Goal: Transaction & Acquisition: Download file/media

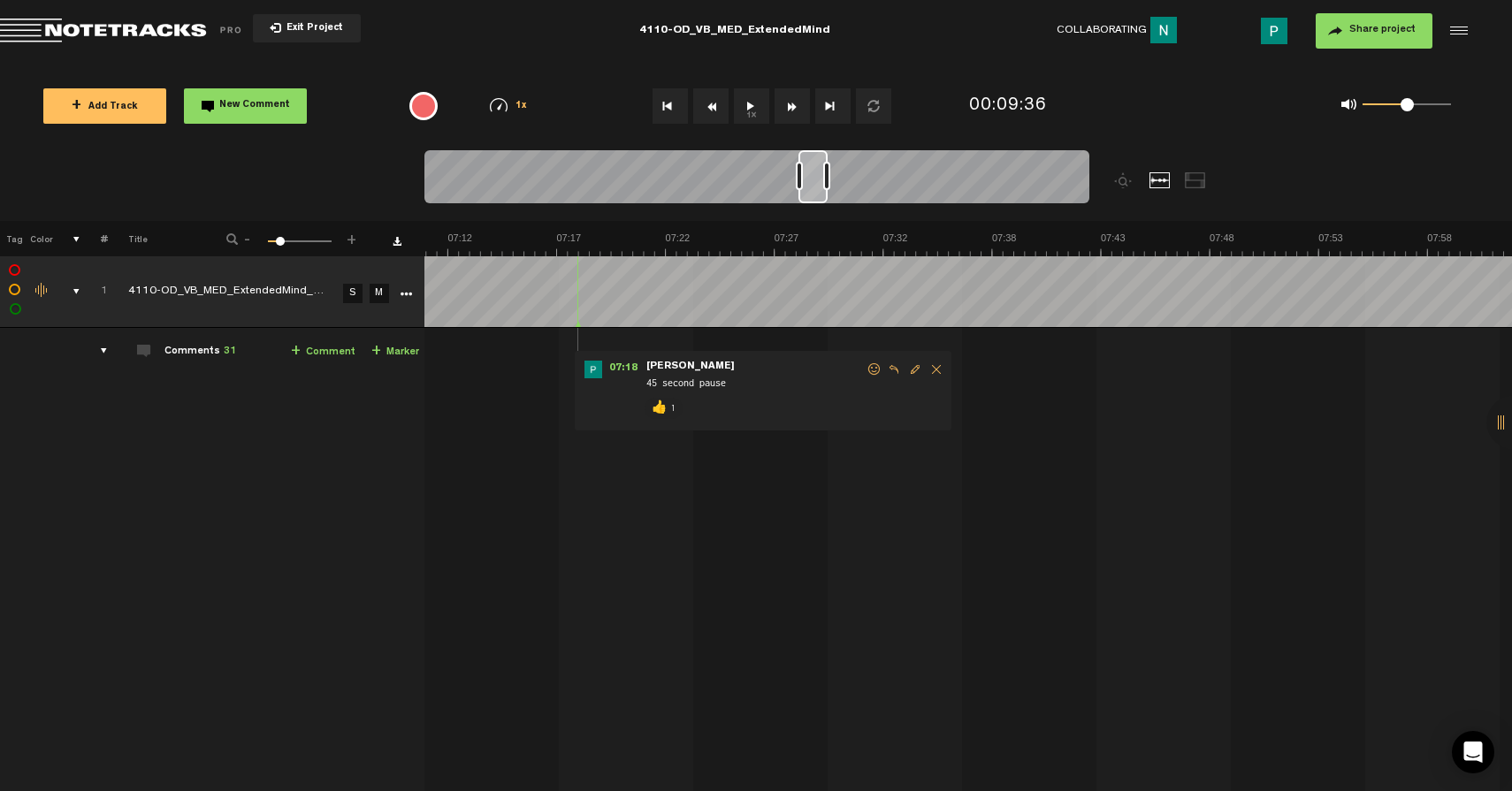
scroll to position [0, 9120]
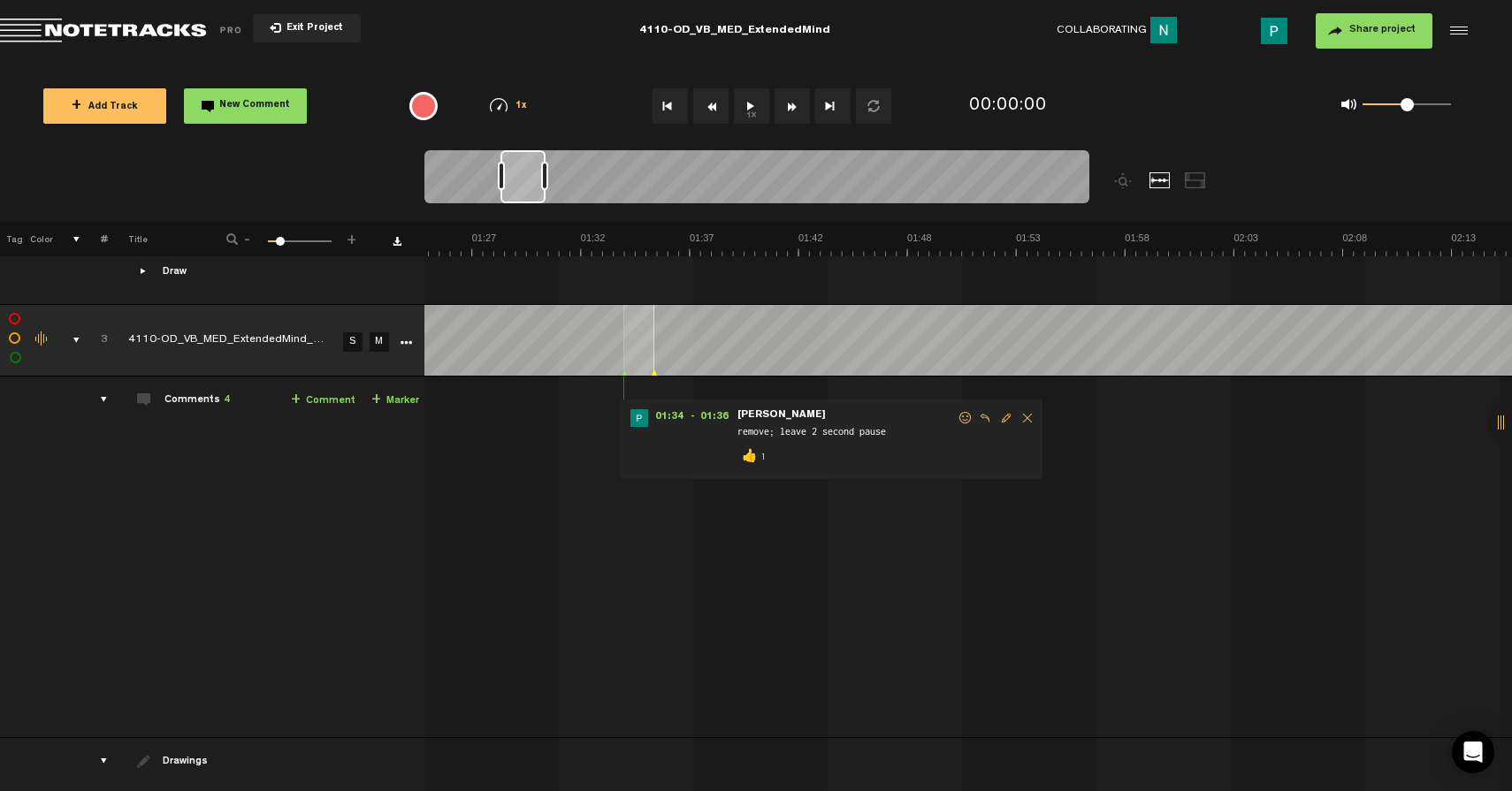
scroll to position [0, 1802]
drag, startPoint x: 453, startPoint y: 180, endPoint x: 526, endPoint y: 181, distance: 73.0
click at [526, 181] on div at bounding box center [523, 177] width 45 height 53
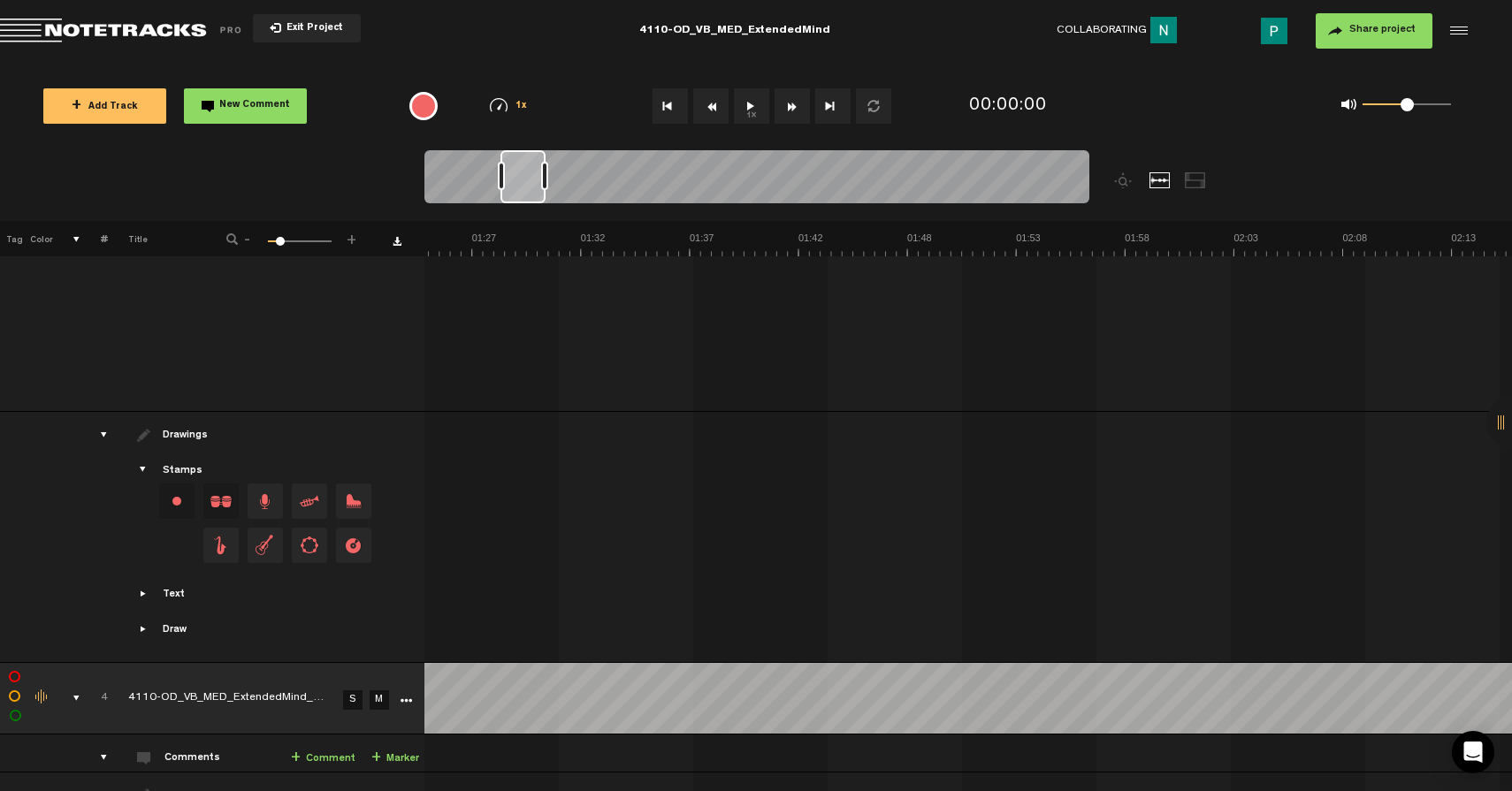
scroll to position [2106, 0]
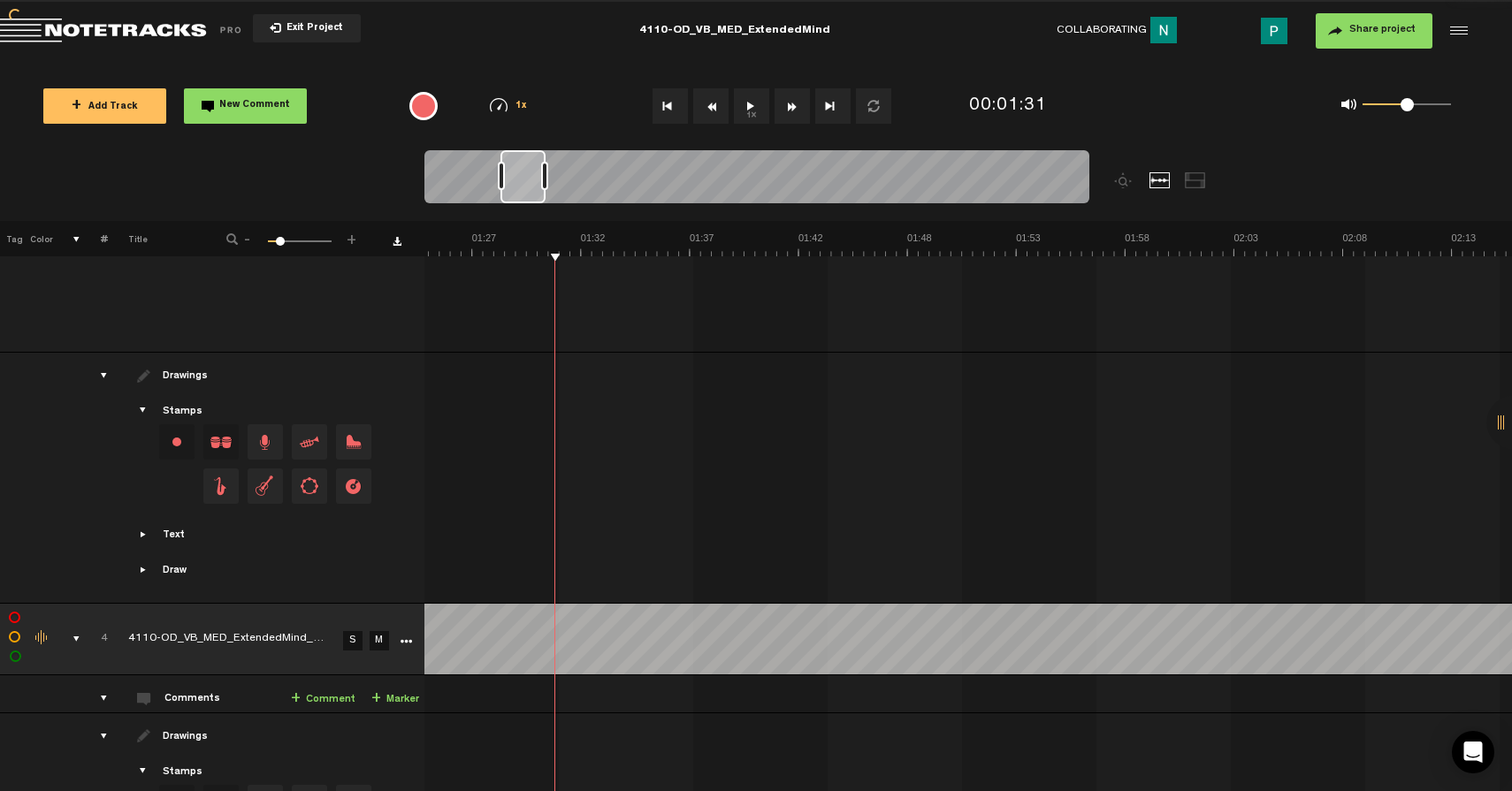
click at [346, 632] on link "S" at bounding box center [352, 640] width 19 height 19
click at [752, 106] on button "1x" at bounding box center [752, 106] width 35 height 35
click at [749, 106] on button "1x" at bounding box center [752, 106] width 35 height 35
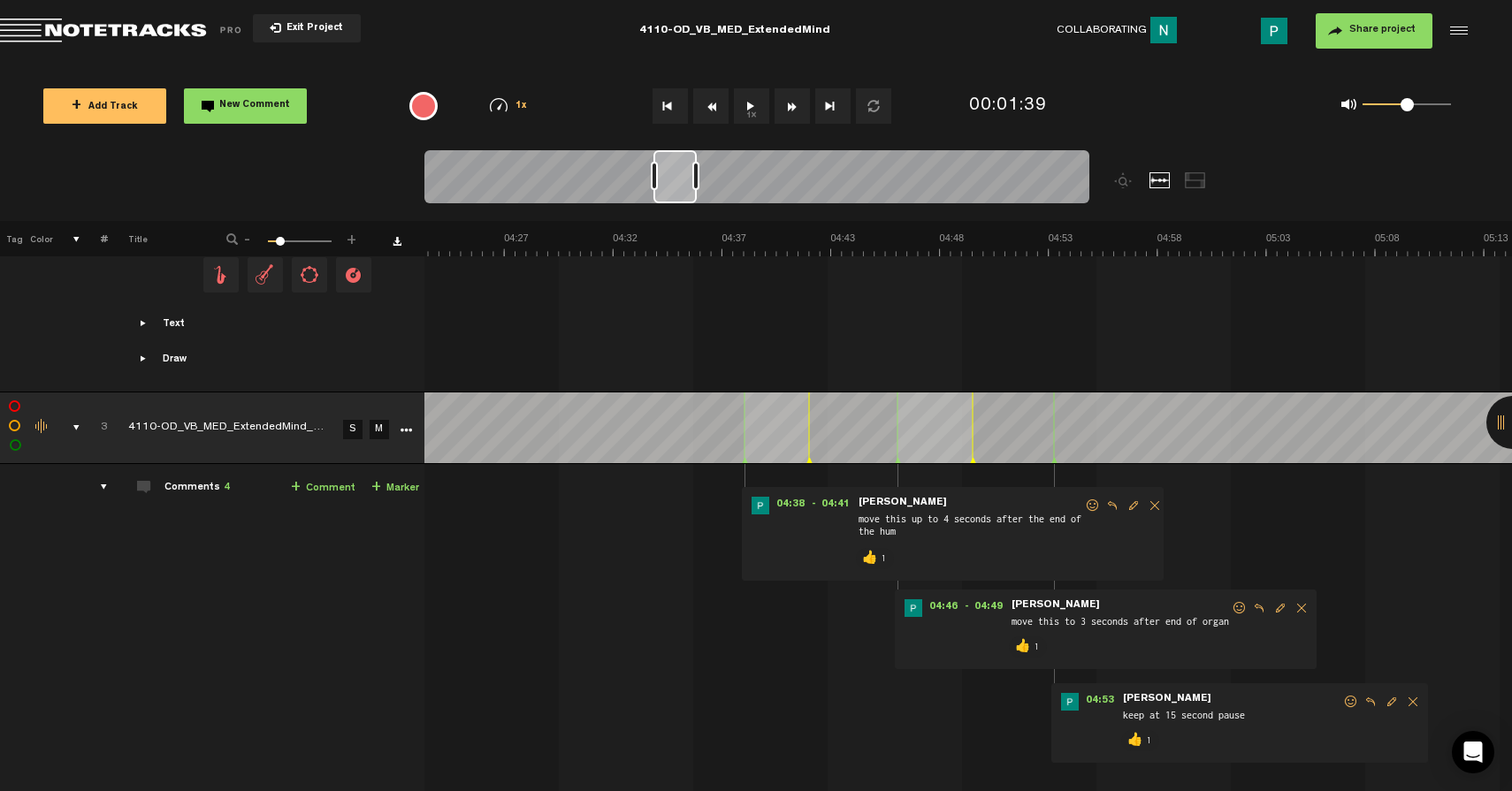
scroll to position [0, 5515]
drag, startPoint x: 523, startPoint y: 178, endPoint x: 674, endPoint y: 184, distance: 151.1
click at [674, 184] on div at bounding box center [675, 177] width 43 height 53
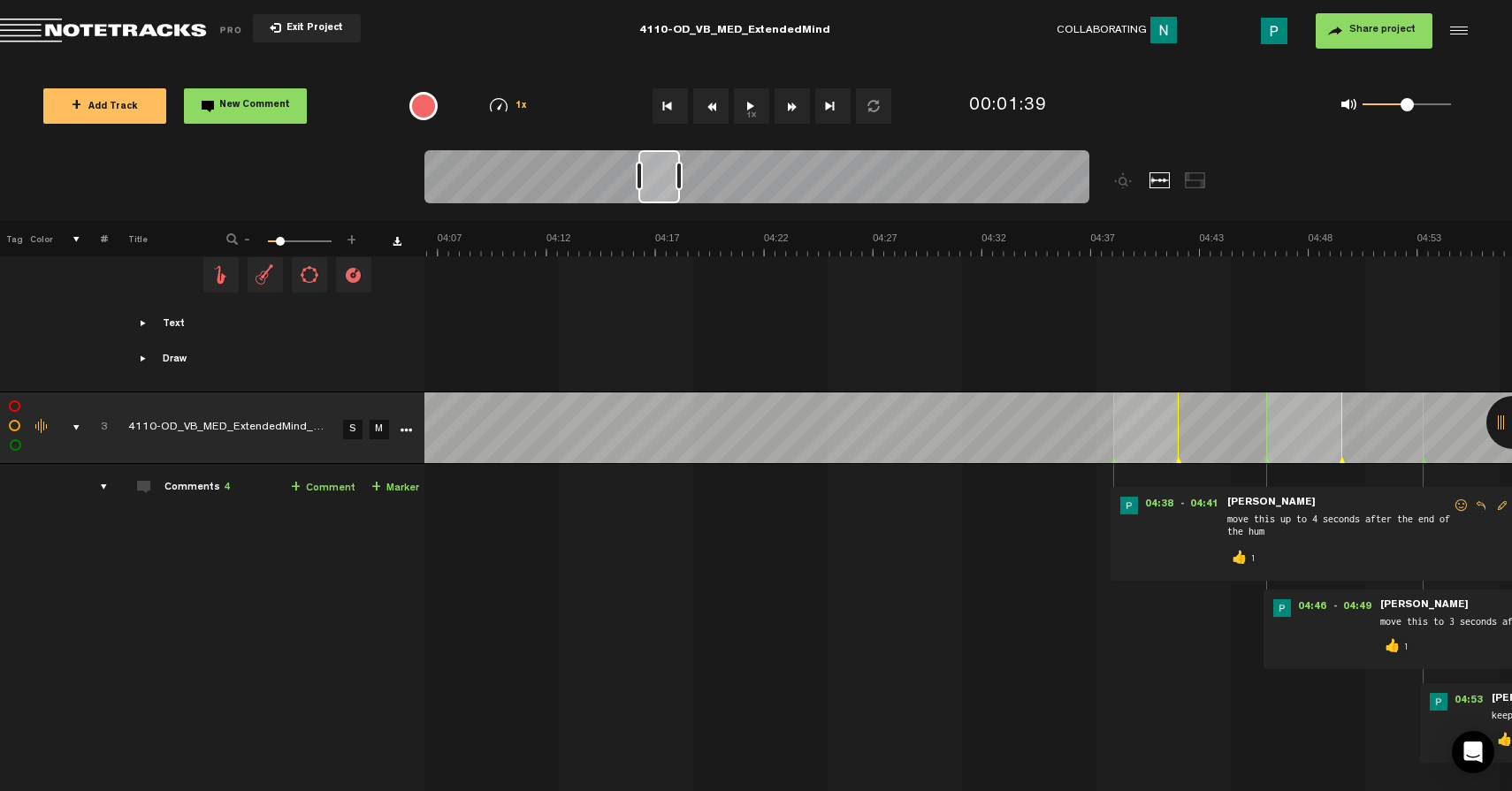
scroll to position [0, 5168]
drag, startPoint x: 667, startPoint y: 184, endPoint x: 653, endPoint y: 185, distance: 14.0
click at [652, 185] on div at bounding box center [659, 177] width 41 height 53
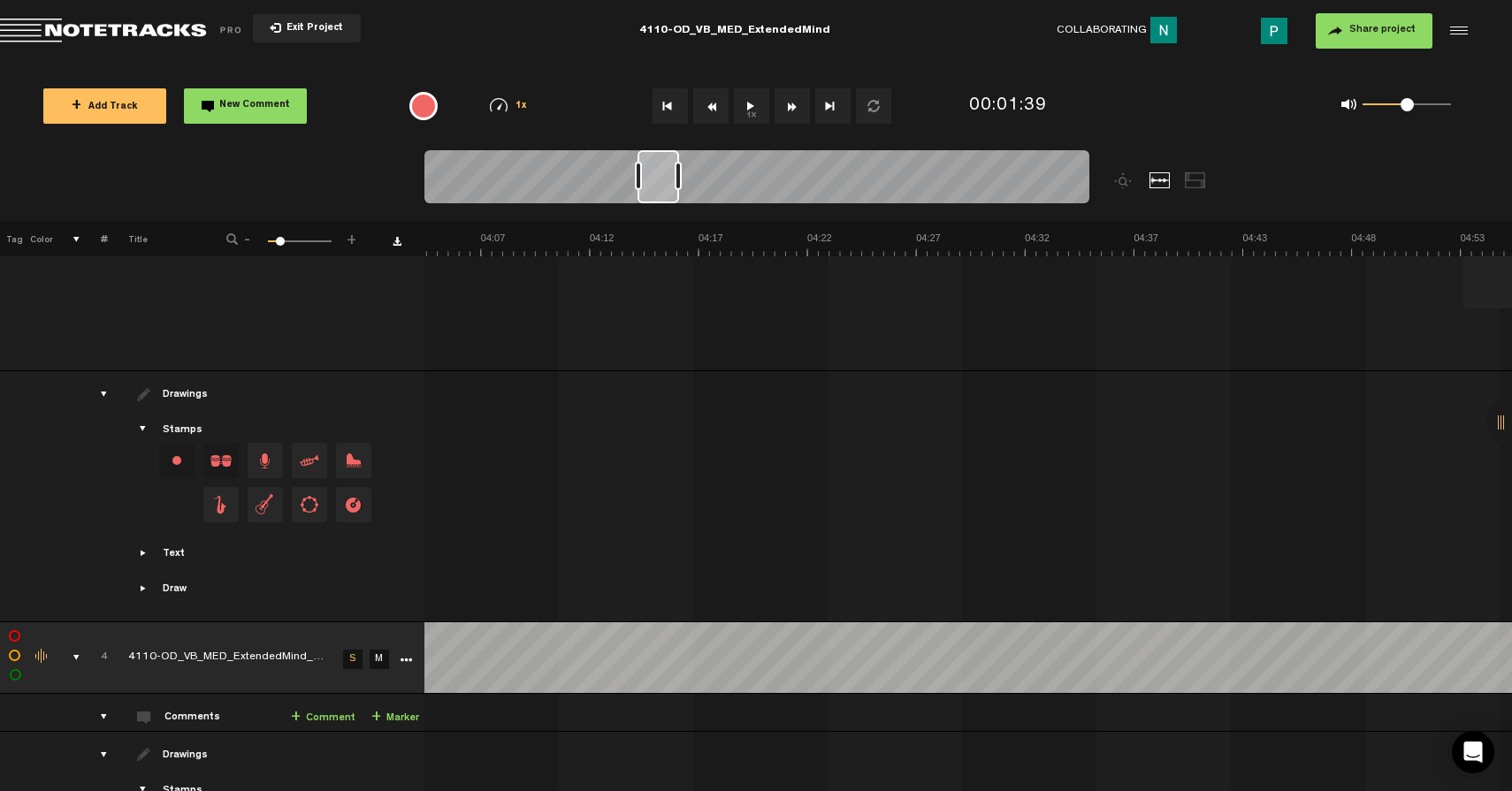
scroll to position [2083, 0]
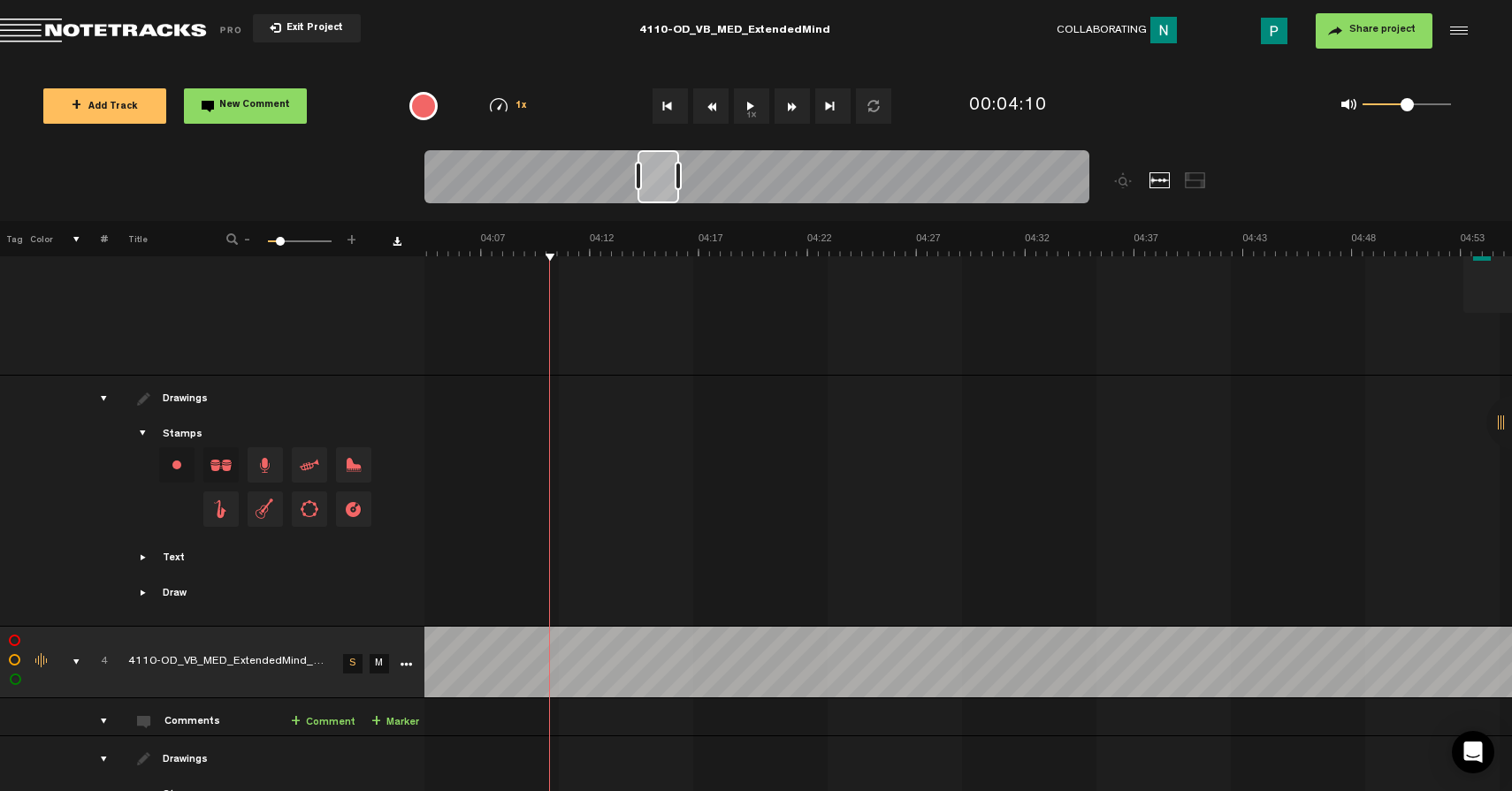
click at [751, 97] on button "1x" at bounding box center [752, 106] width 35 height 35
click at [752, 104] on button "1x" at bounding box center [752, 106] width 35 height 35
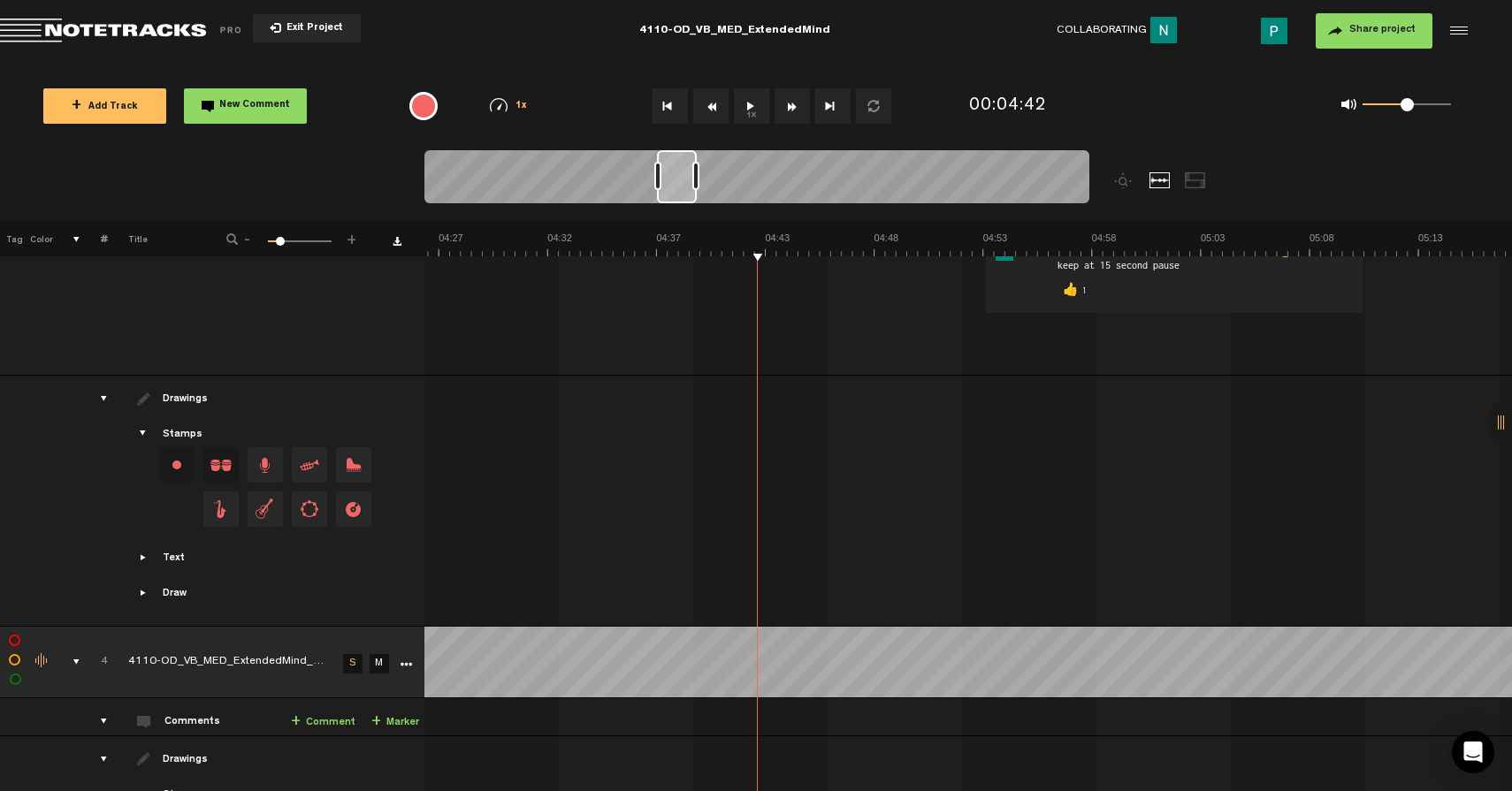
scroll to position [0, 5711]
drag, startPoint x: 662, startPoint y: 184, endPoint x: 684, endPoint y: 185, distance: 22.0
click at [684, 185] on div at bounding box center [679, 177] width 40 height 53
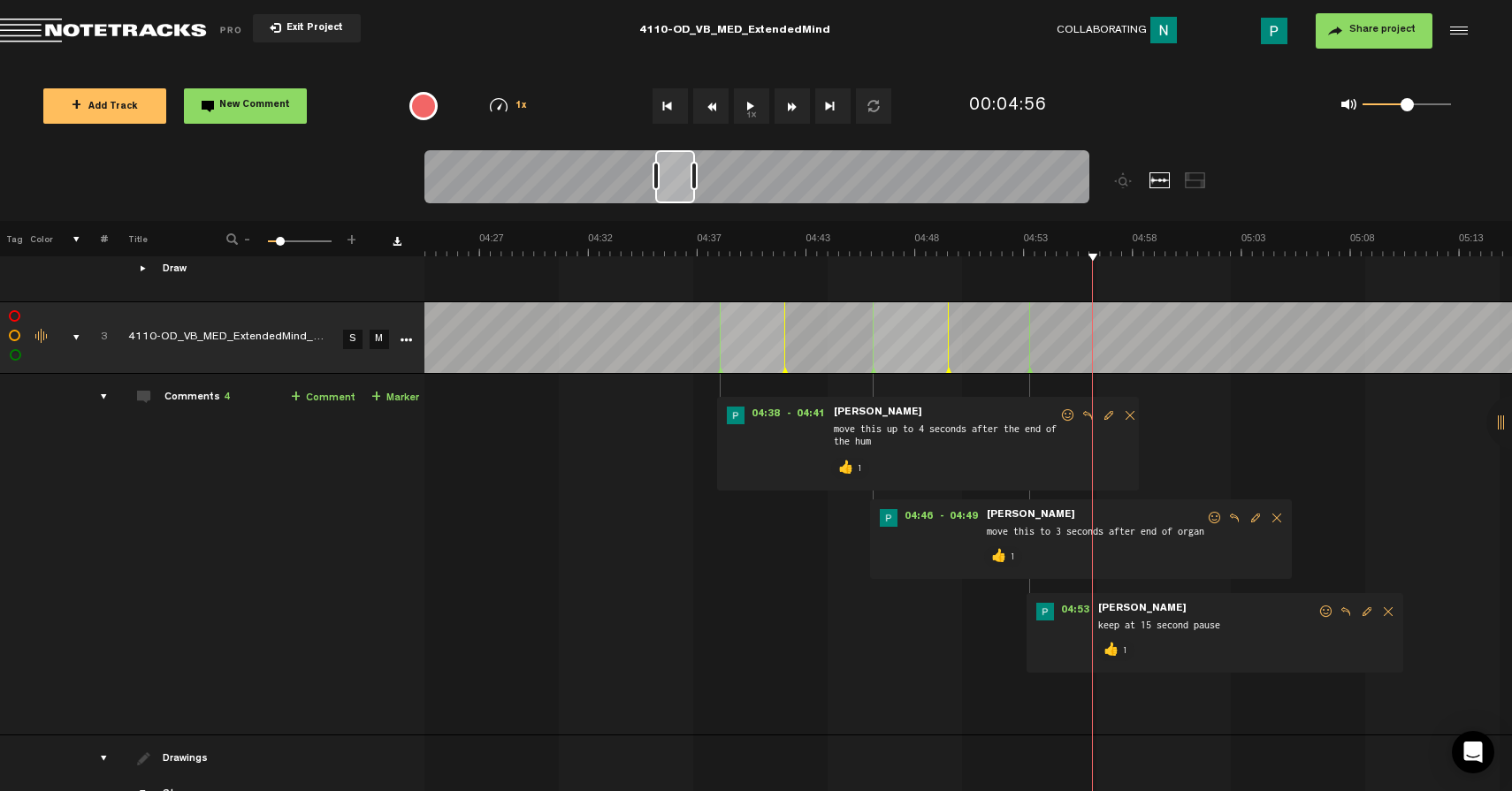
scroll to position [2282, 0]
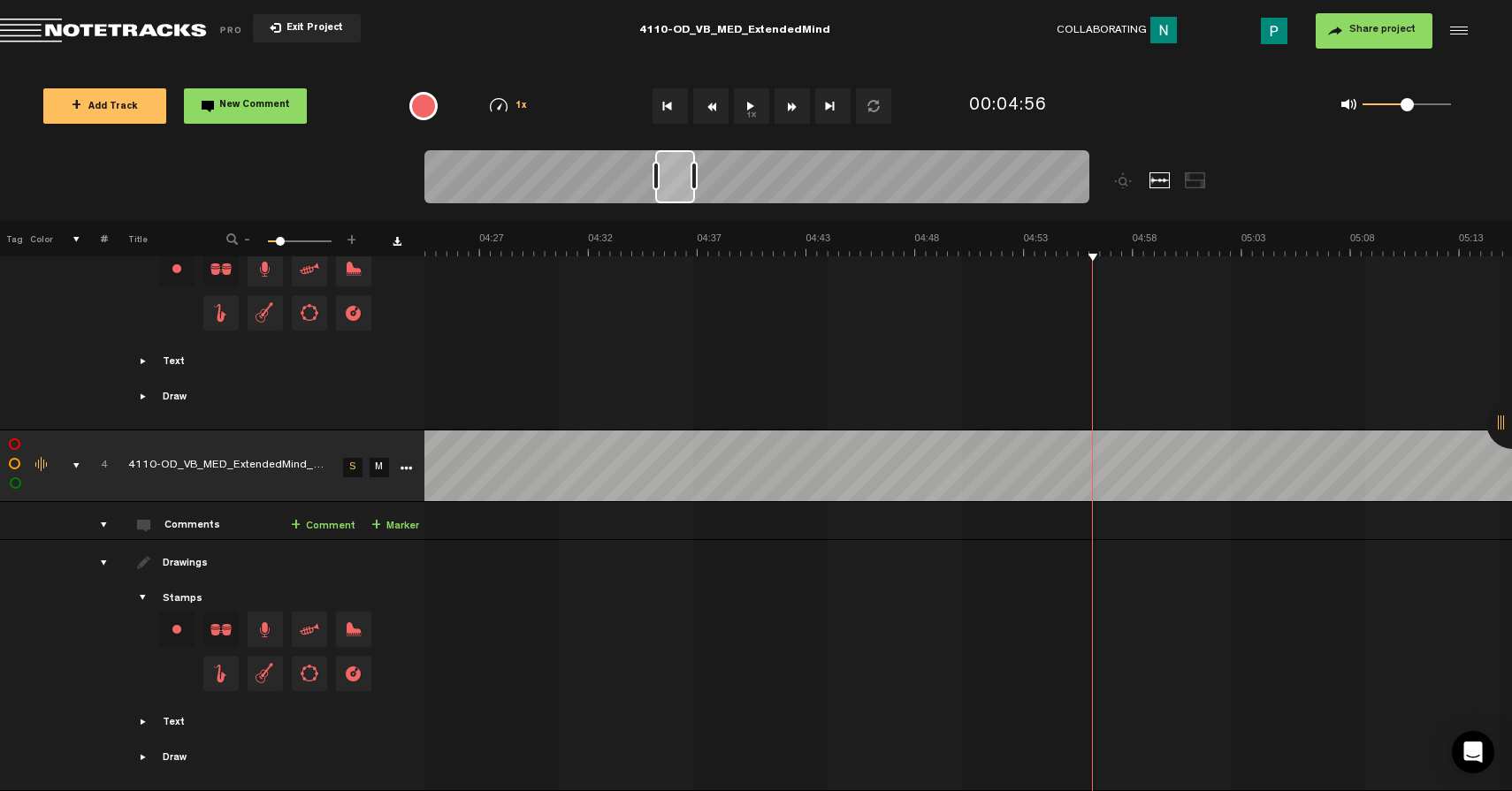
click at [410, 463] on icon "More" at bounding box center [405, 468] width 12 height 12
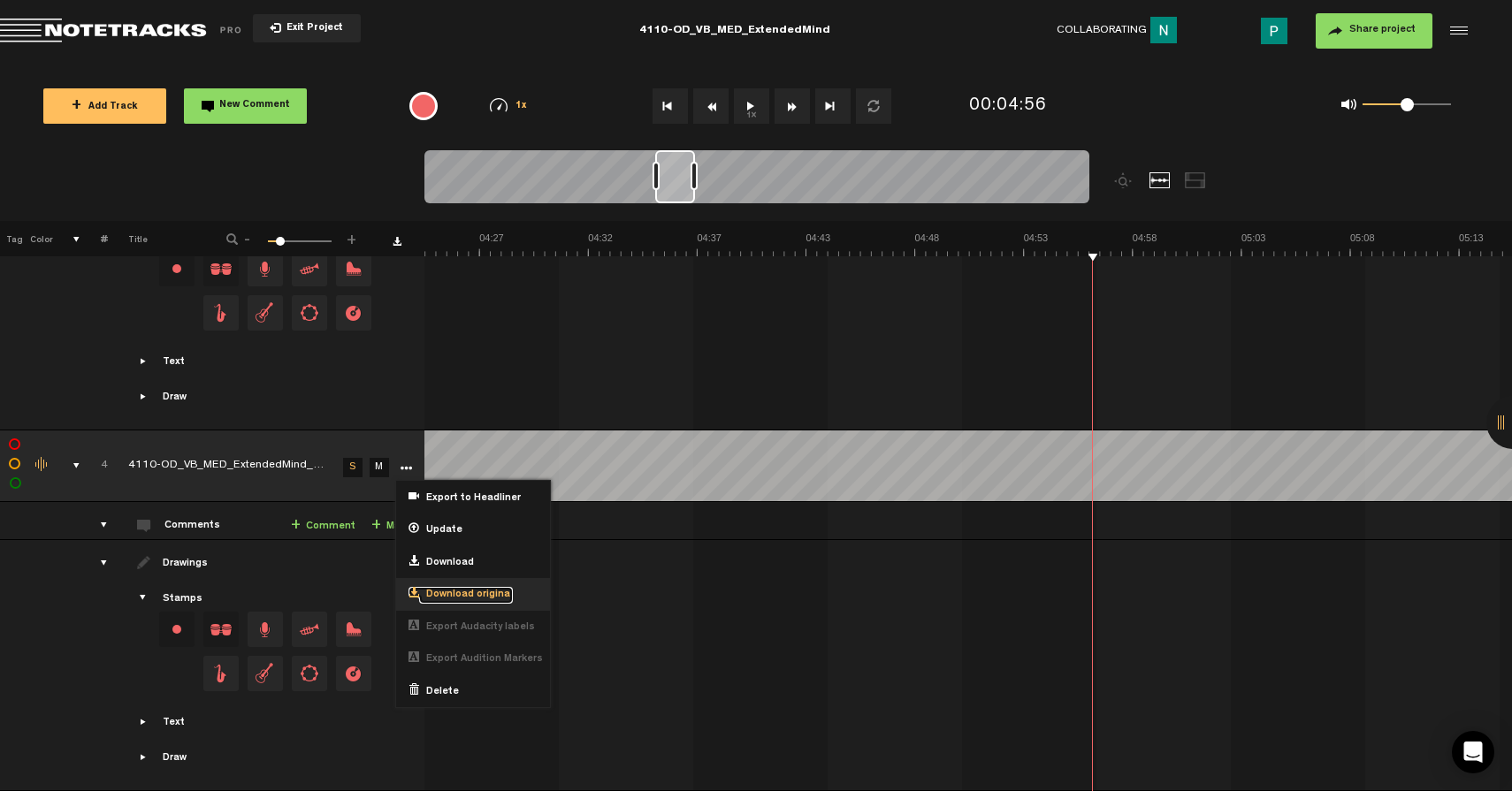
click at [453, 588] on span "Download original" at bounding box center [466, 595] width 94 height 15
